Goal: Information Seeking & Learning: Learn about a topic

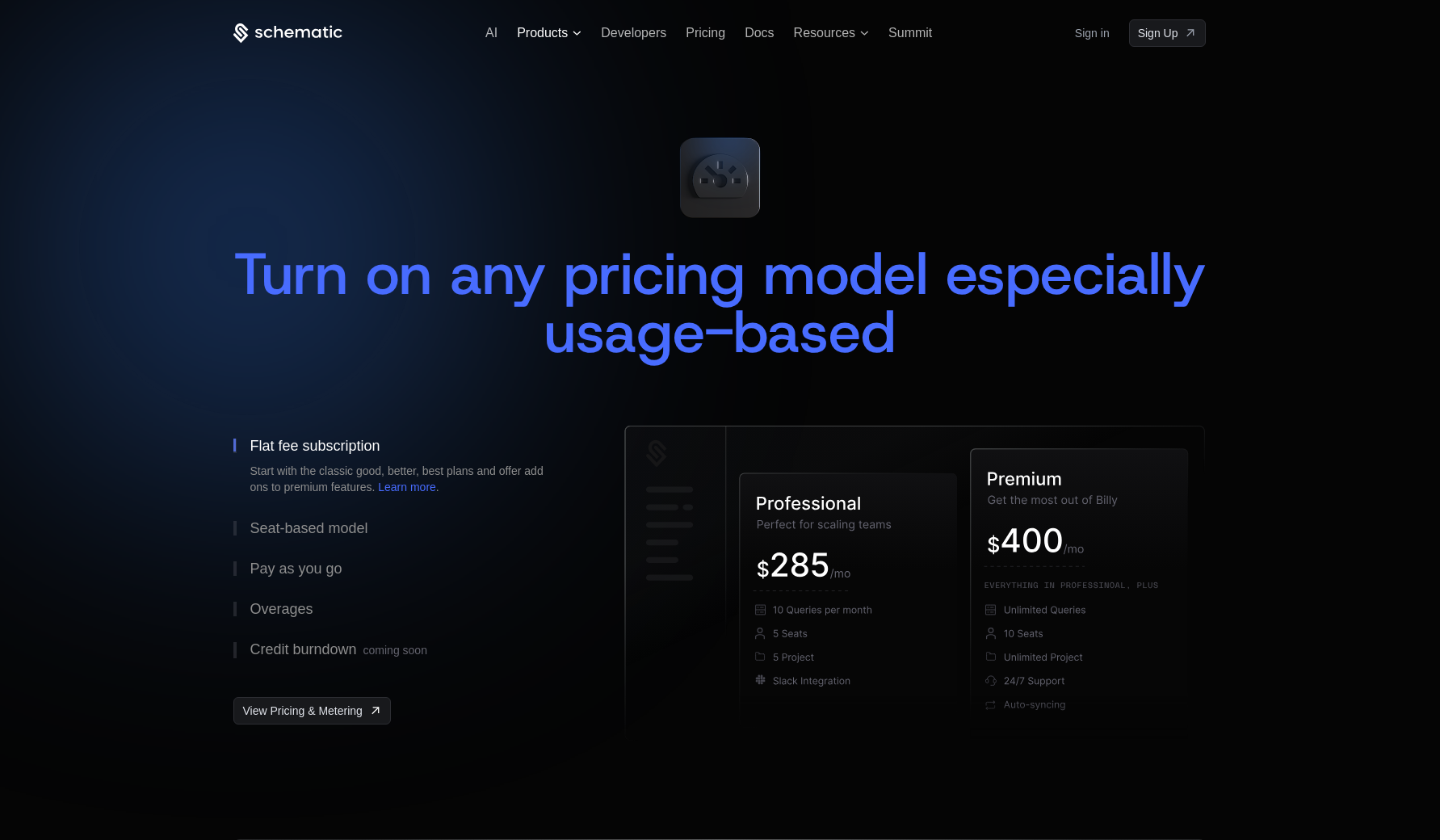
click at [566, 32] on span "Products" at bounding box center [542, 33] width 50 height 14
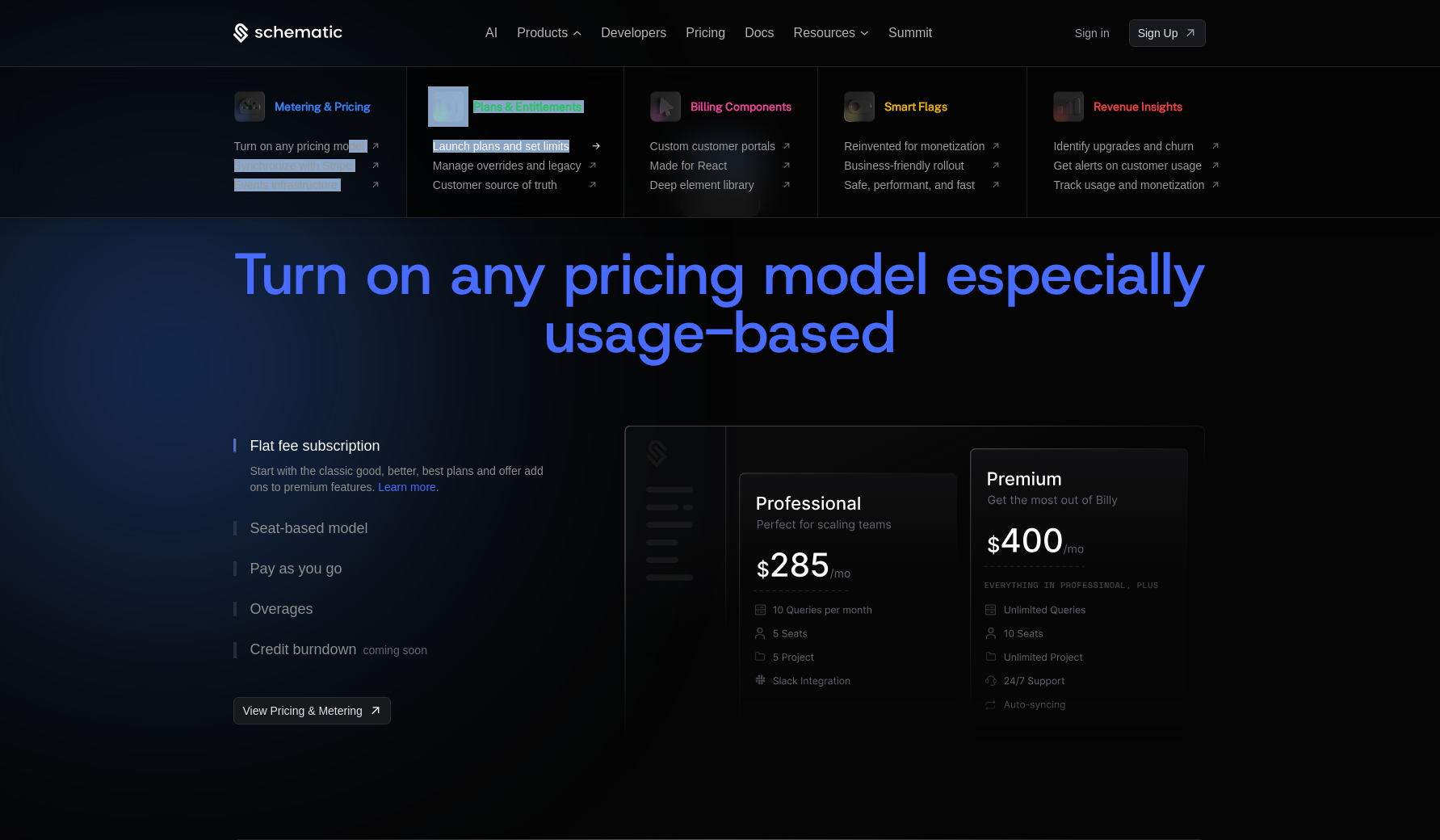
drag, startPoint x: 354, startPoint y: 130, endPoint x: 594, endPoint y: 147, distance: 240.6
click at [594, 147] on div "Metering & Pricing Turn on any pricing model Synchronize with Stripe Events inf…" at bounding box center [720, 143] width 973 height 150
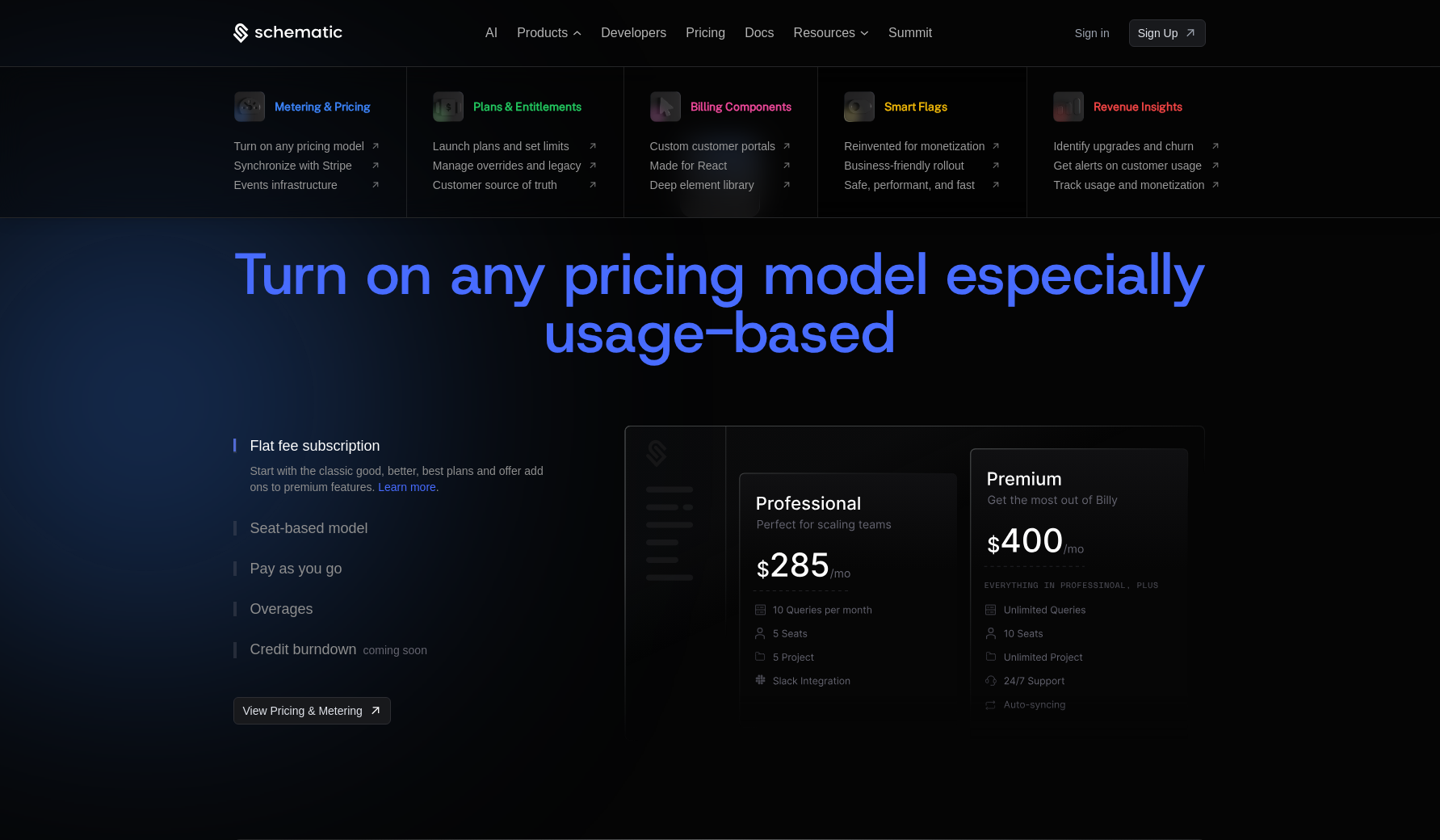
click at [922, 128] on div "Smart Flags Reinvented for monetization Business-friendly rollout Safe, perform…" at bounding box center [921, 139] width 157 height 105
click at [932, 102] on span "Smart Flags" at bounding box center [915, 106] width 63 height 12
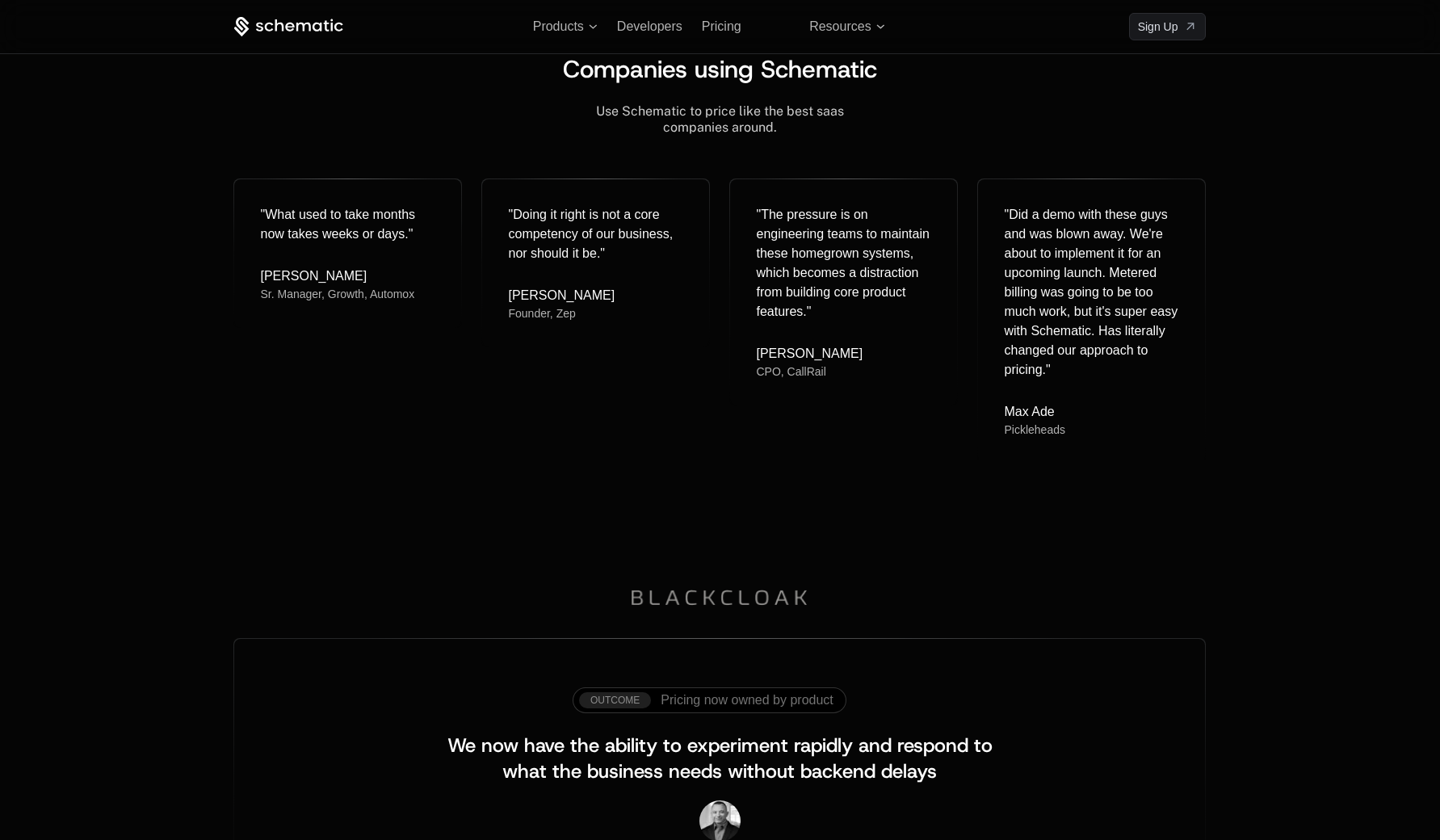
scroll to position [1612, 0]
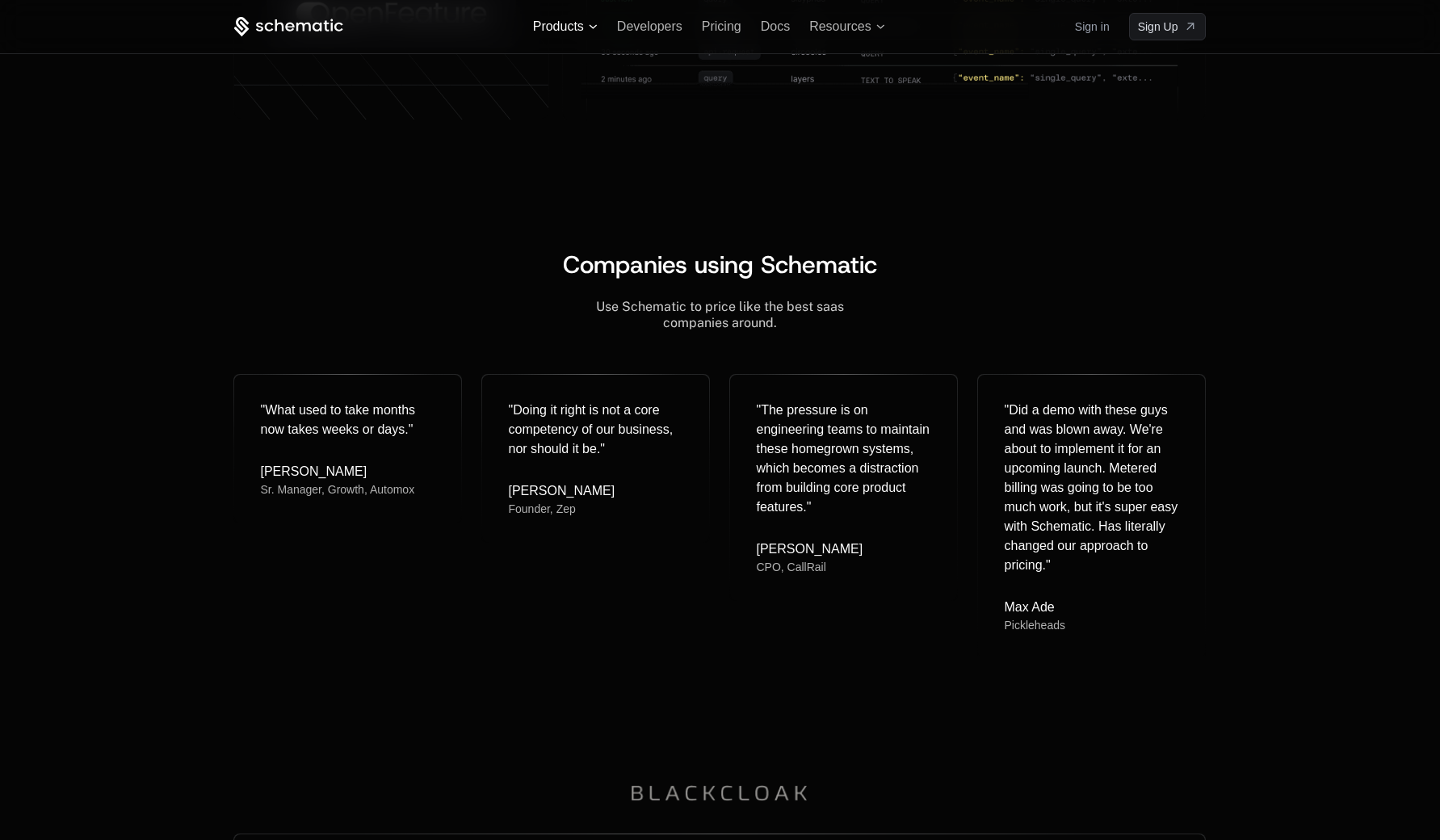
click at [595, 24] on icon at bounding box center [593, 26] width 9 height 4
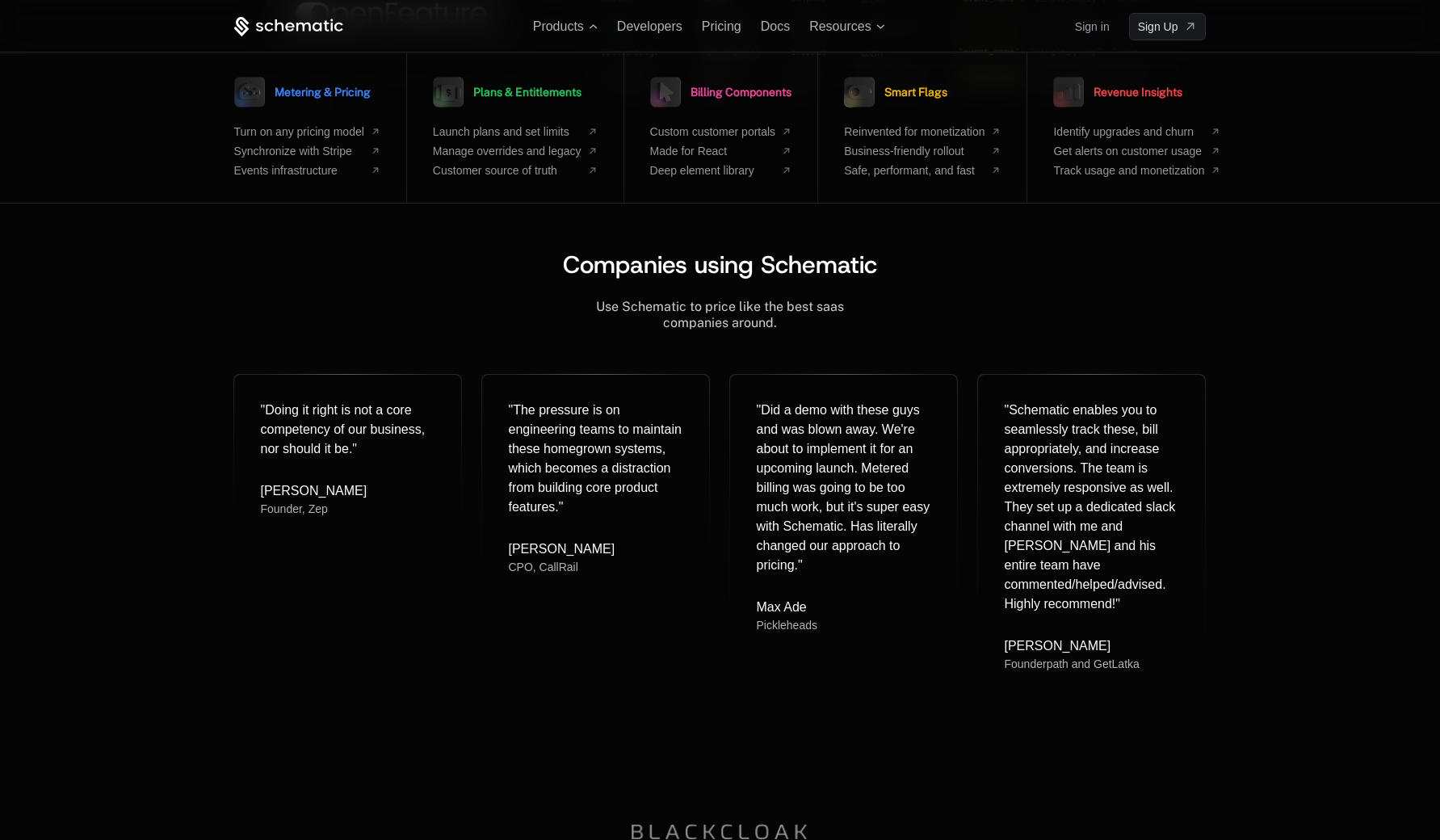
click at [307, 26] on icon at bounding box center [289, 27] width 109 height 20
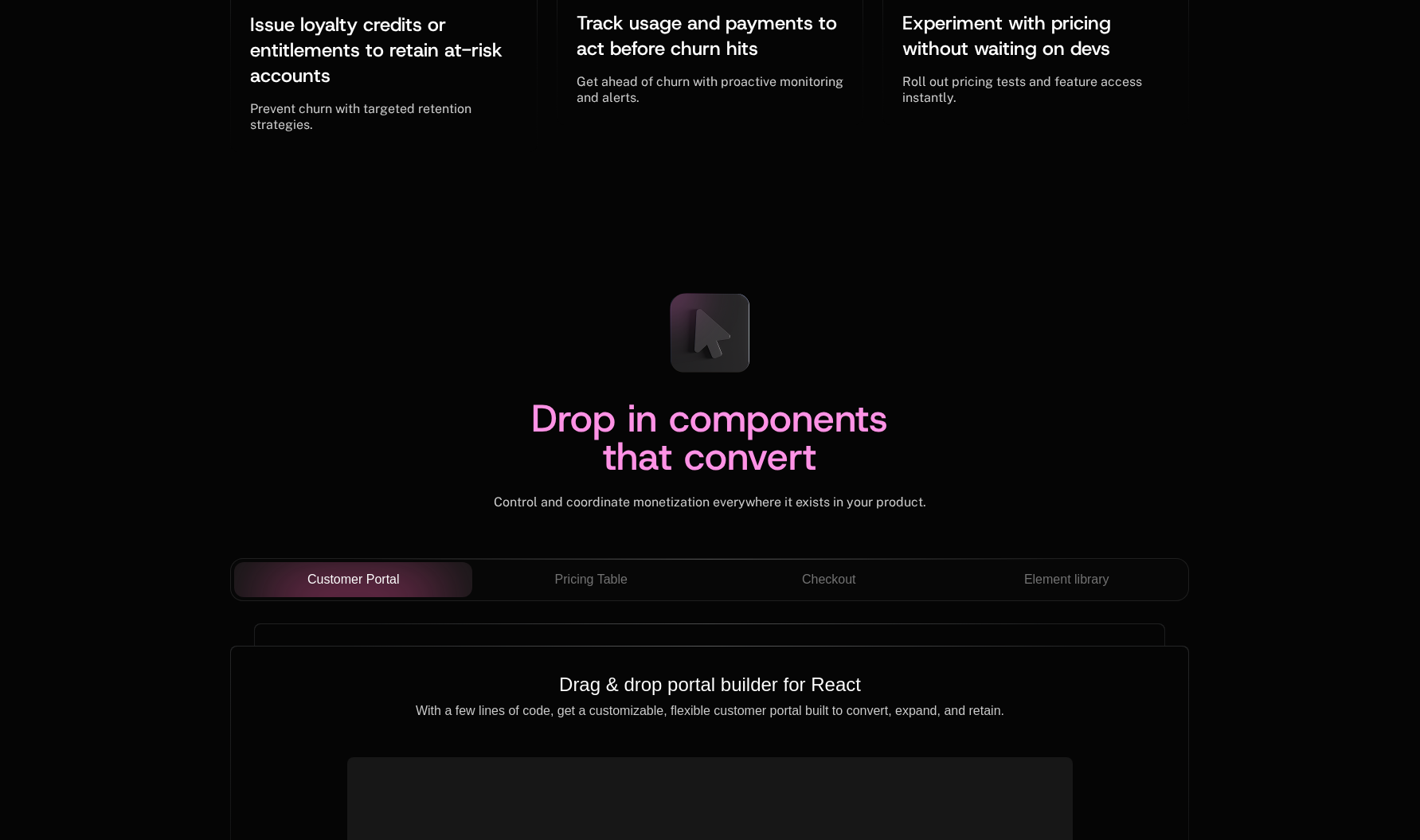
scroll to position [5253, 0]
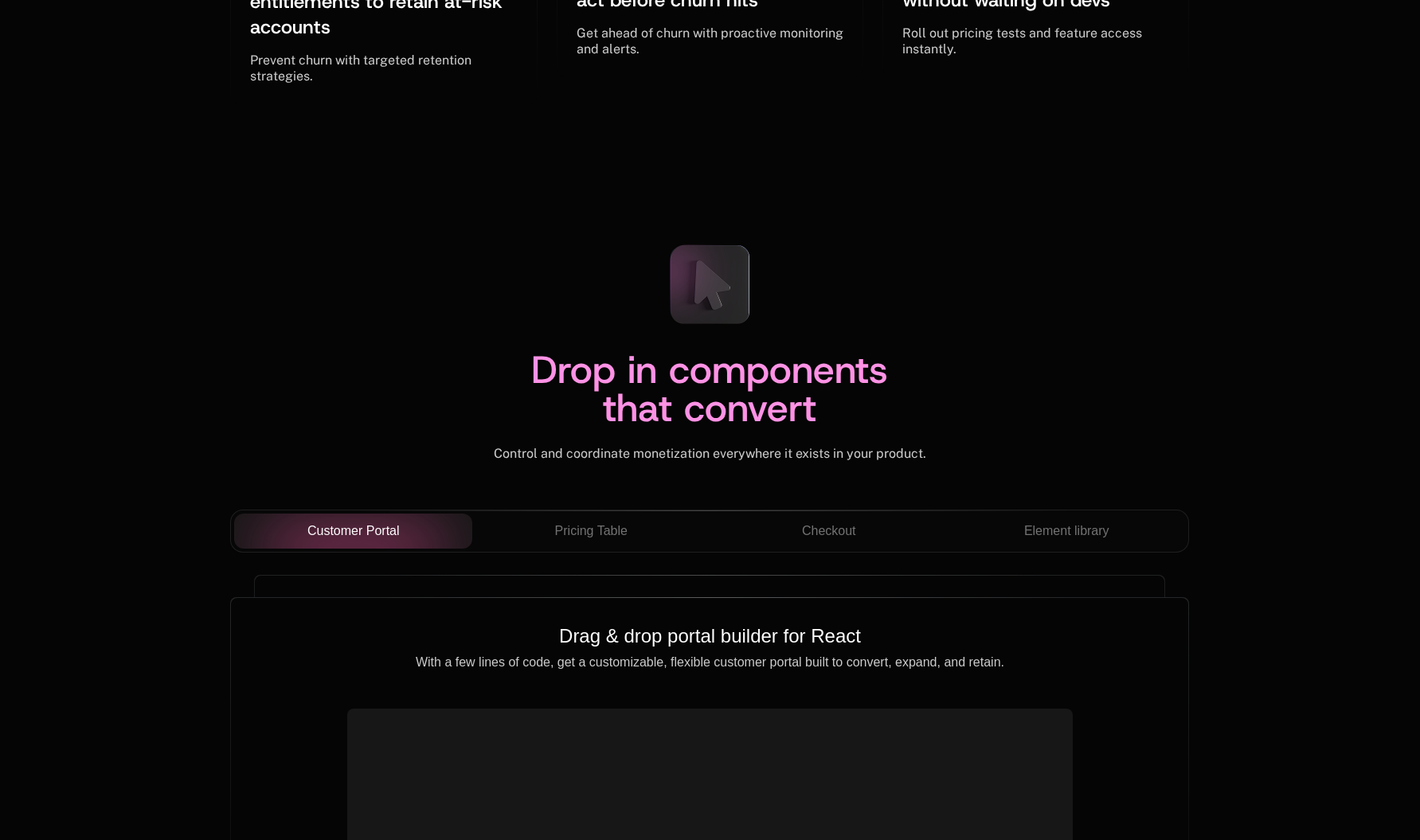
click at [247, 290] on div "Drop in components that convert Control and coordinate monetization everywhere …" at bounding box center [710, 347] width 959 height 230
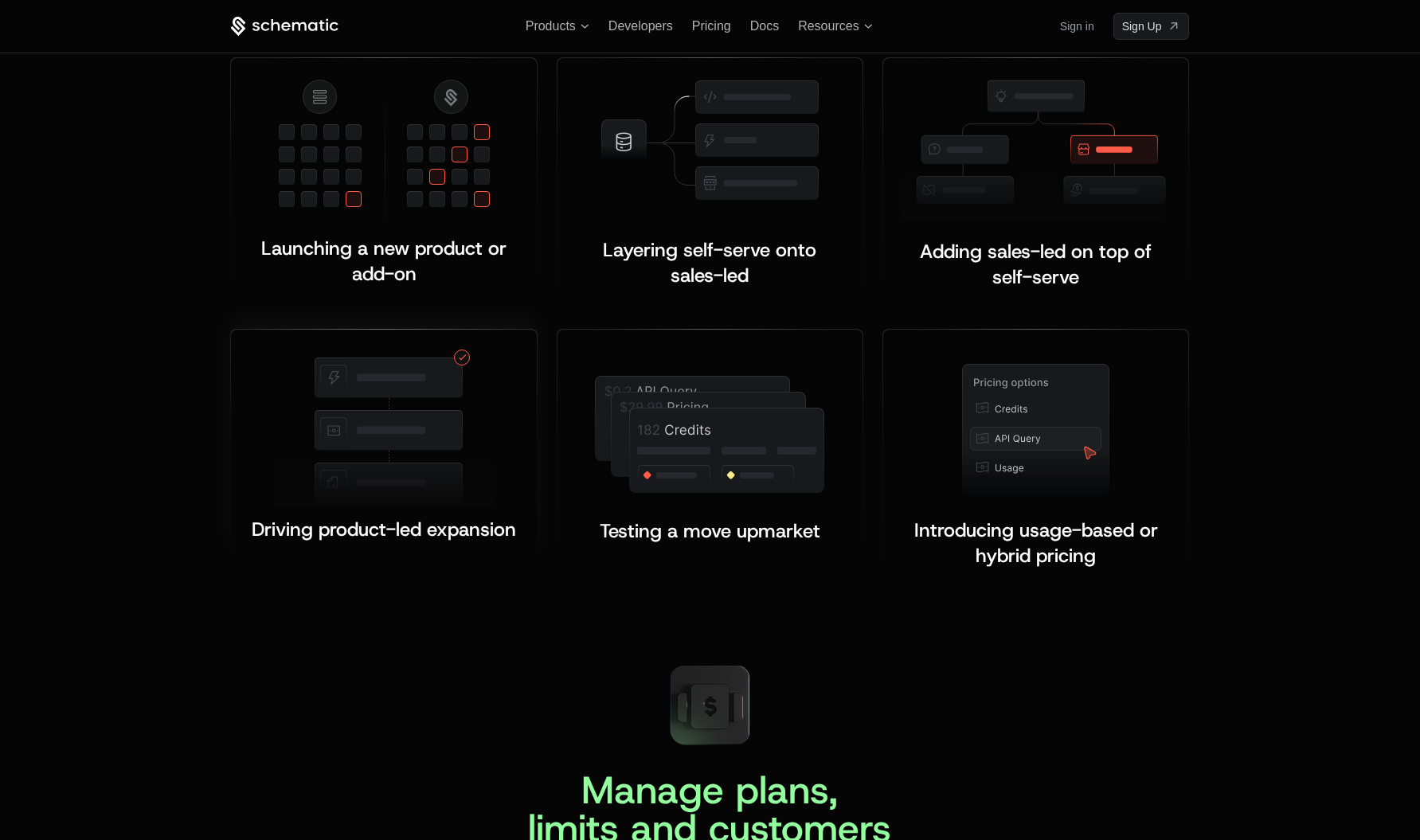
scroll to position [3104, 0]
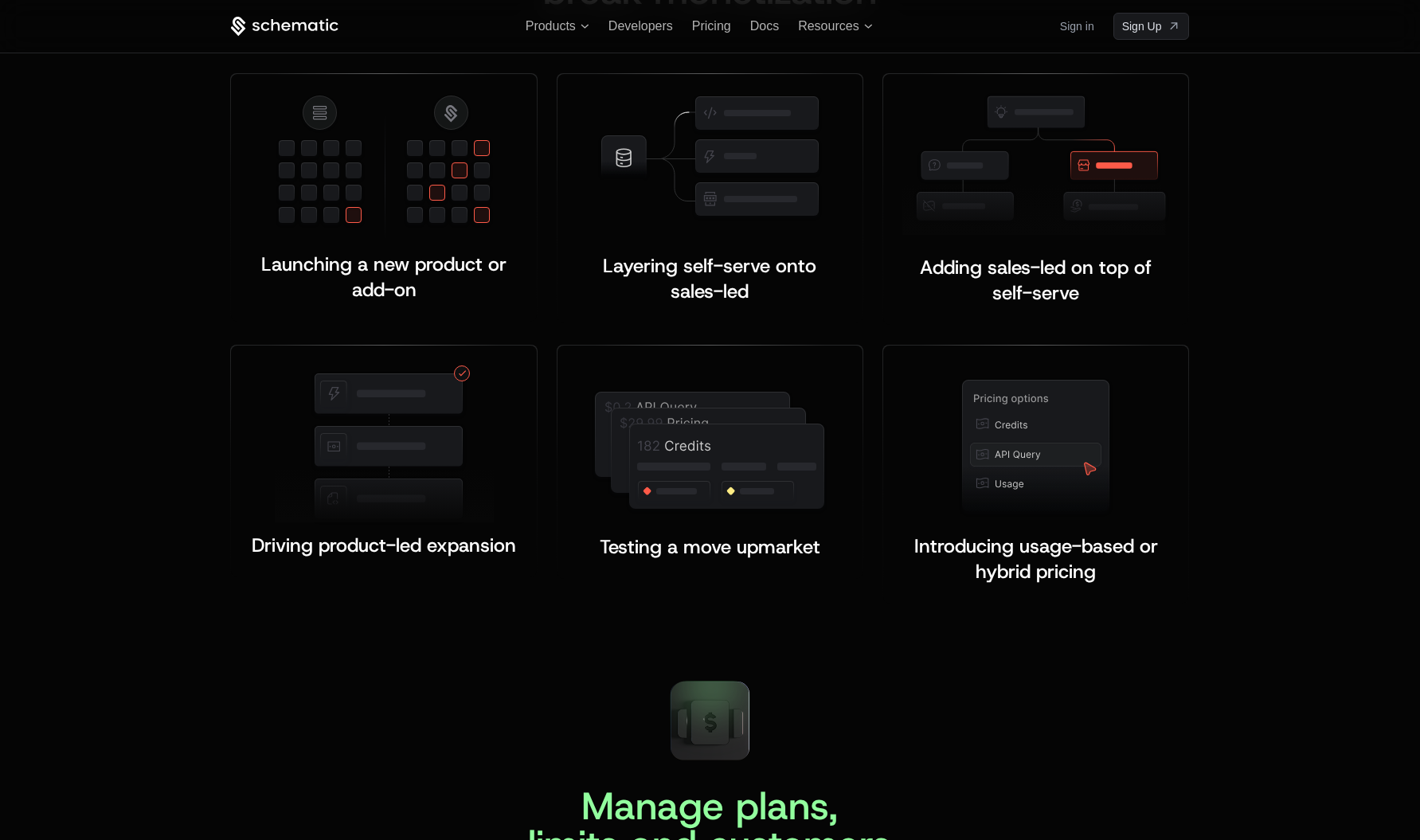
click at [441, 677] on div "Manage plans, limits and customers A single platform to launch, meter, monetize…" at bounding box center [710, 780] width 959 height 223
